Goal: Find specific page/section: Find specific page/section

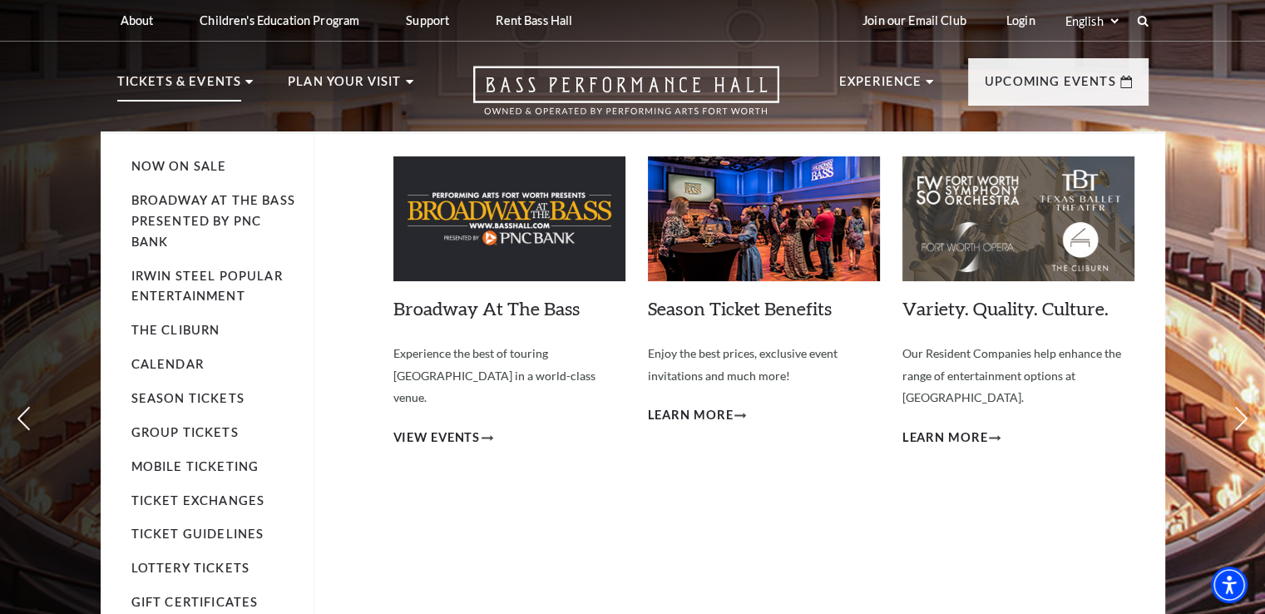
click at [213, 210] on li "Broadway At The Bass presented by PNC Bank" at bounding box center [214, 221] width 166 height 62
click at [206, 204] on link "Broadway At The Bass presented by PNC Bank" at bounding box center [213, 221] width 164 height 56
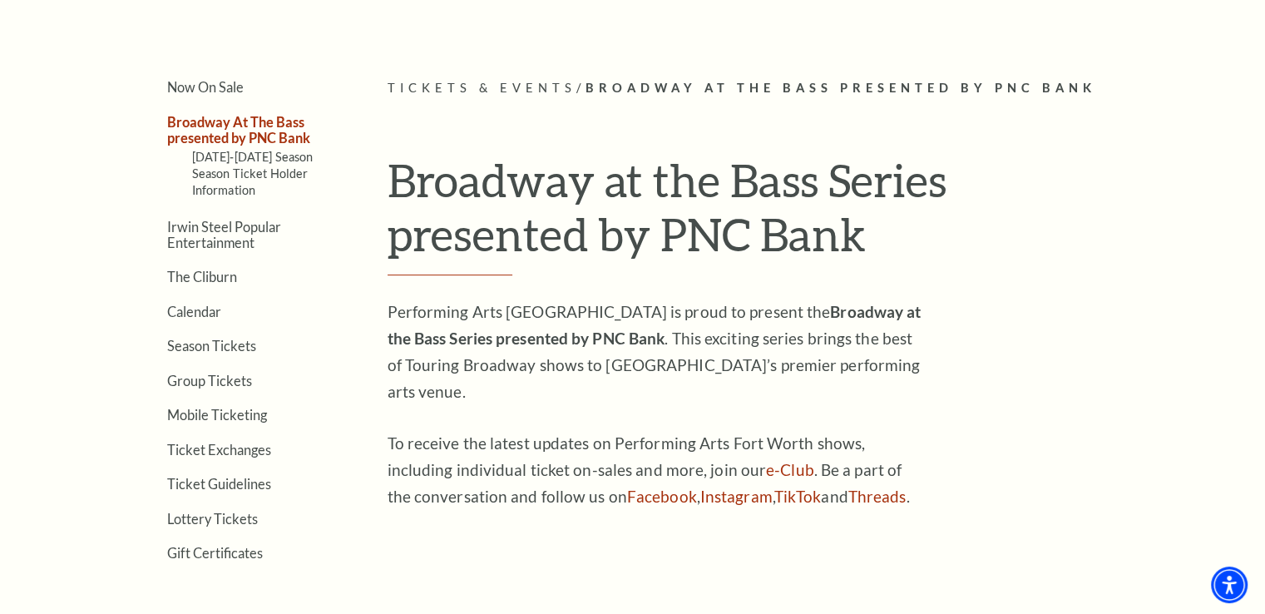
scroll to position [389, 0]
click at [206, 310] on link "Calendar" at bounding box center [194, 312] width 54 height 16
